Goal: Obtain resource: Download file/media

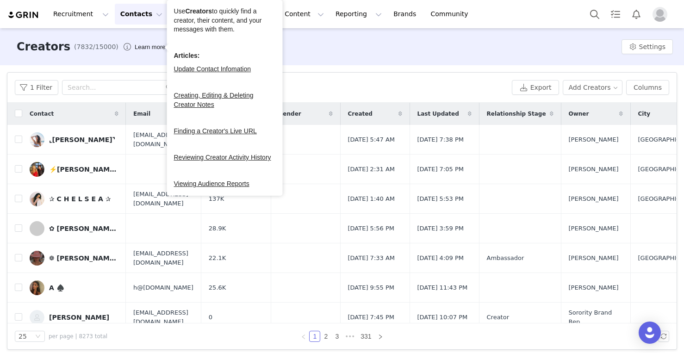
scroll to position [21, 0]
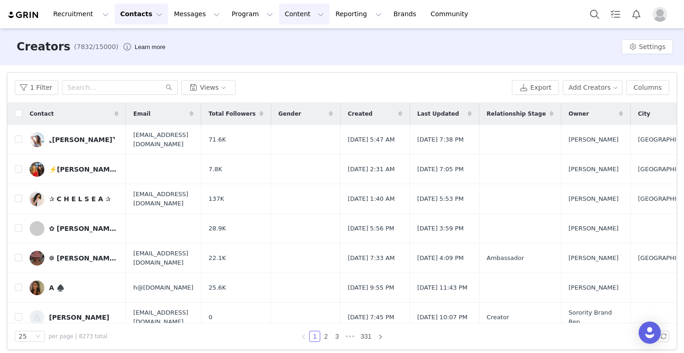
click at [294, 19] on button "Content Content" at bounding box center [304, 14] width 50 height 21
click at [295, 37] on p "Creator Content" at bounding box center [293, 41] width 52 height 10
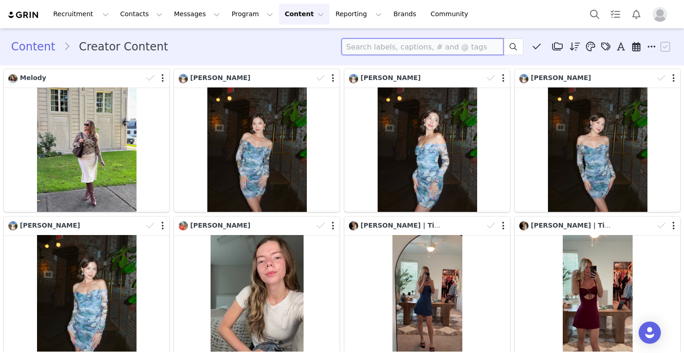
click at [408, 47] on input at bounding box center [422, 46] width 162 height 17
type input "samantharaynerx"
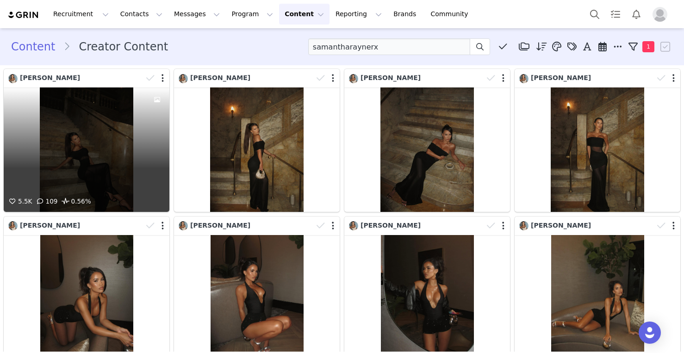
click at [96, 153] on div "5.5K 109 0.56%" at bounding box center [87, 149] width 166 height 124
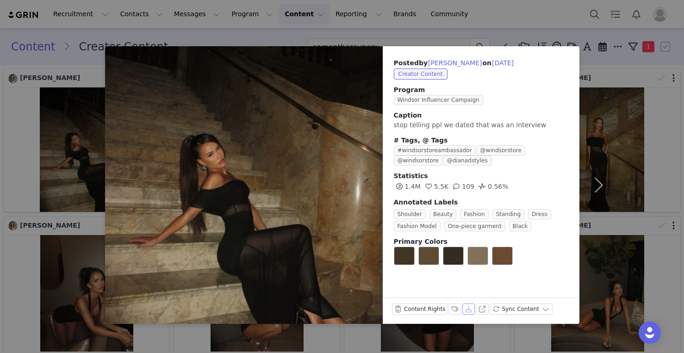
click at [468, 305] on button "Download" at bounding box center [468, 309] width 13 height 11
click at [596, 174] on button "button" at bounding box center [598, 185] width 39 height 278
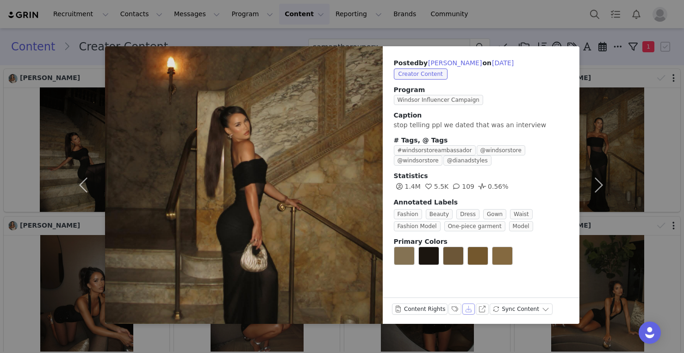
click at [464, 309] on button "Download" at bounding box center [468, 309] width 13 height 11
click at [601, 181] on button "button" at bounding box center [598, 185] width 39 height 278
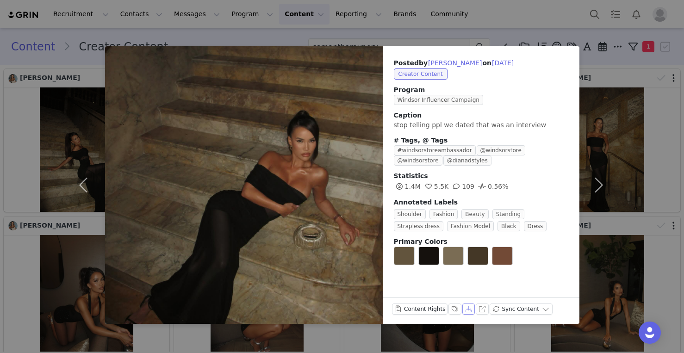
click at [467, 307] on button "Download" at bounding box center [468, 309] width 13 height 11
click at [601, 193] on button "button" at bounding box center [598, 185] width 39 height 278
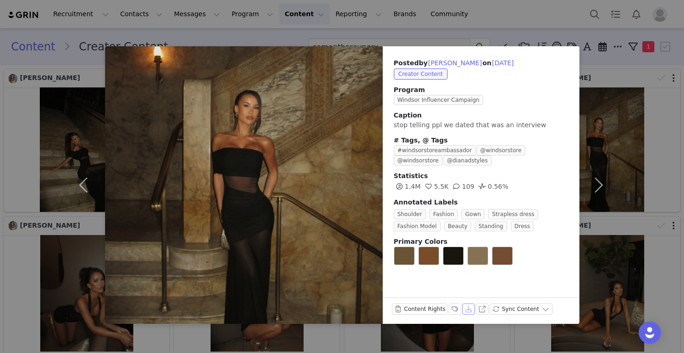
click at [465, 311] on button "Download" at bounding box center [468, 309] width 13 height 11
